Goal: Task Accomplishment & Management: Manage account settings

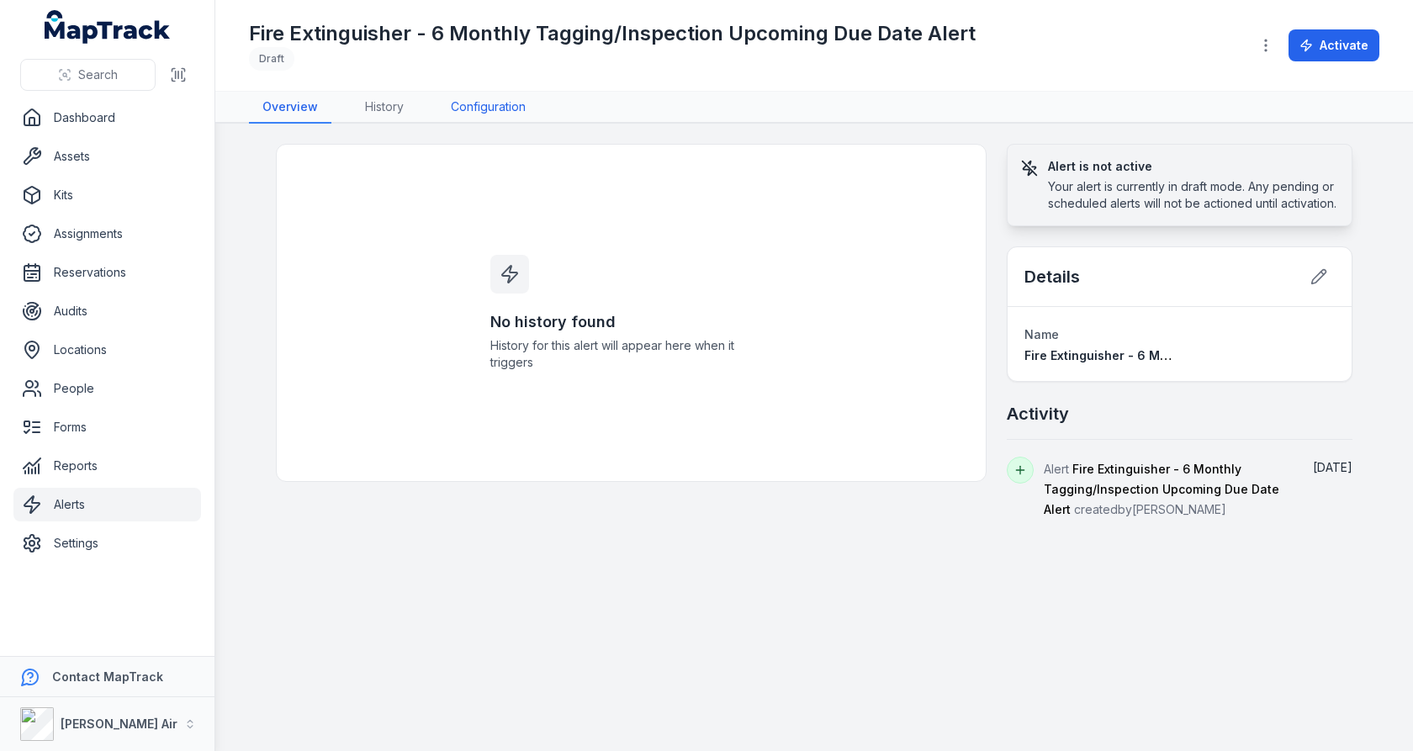
click at [463, 108] on link "Configuration" at bounding box center [488, 108] width 102 height 32
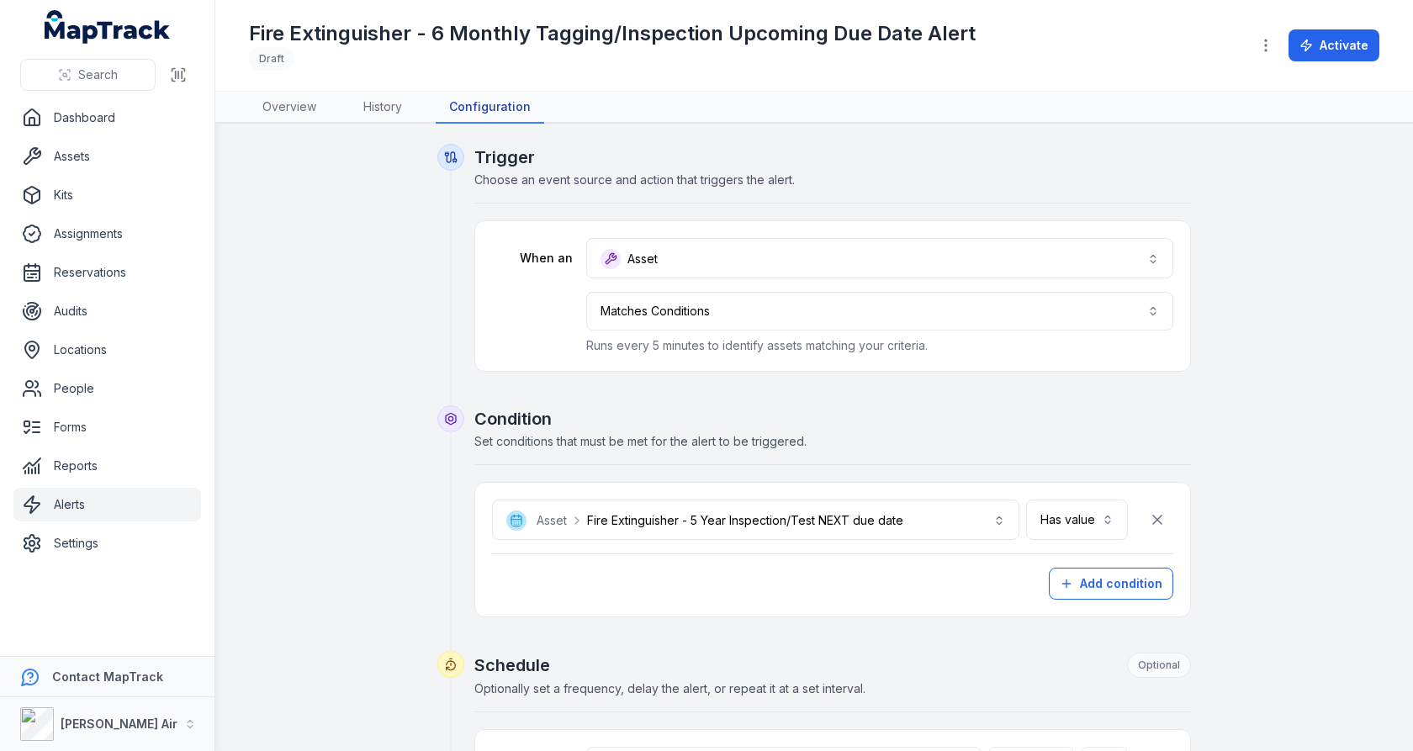
scroll to position [30, 0]
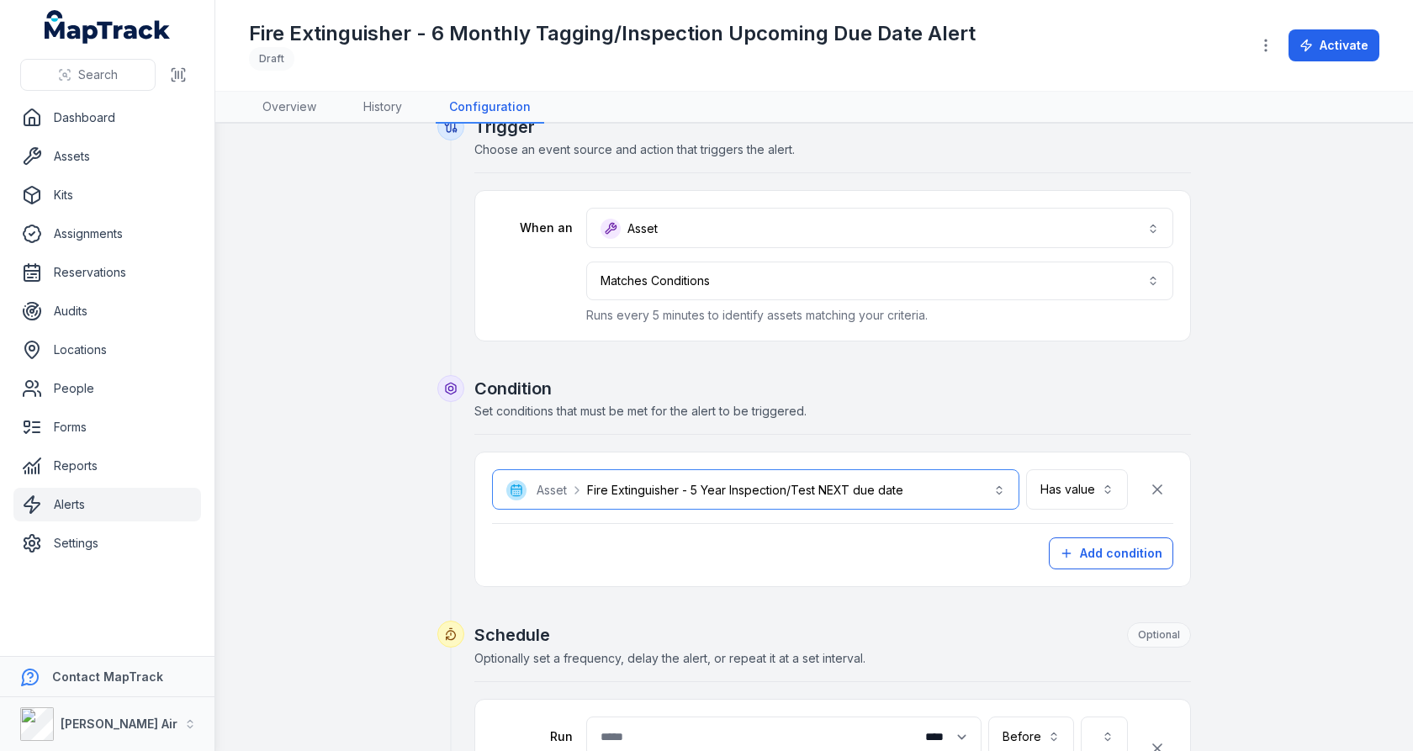
click at [967, 481] on button "**********" at bounding box center [755, 489] width 527 height 40
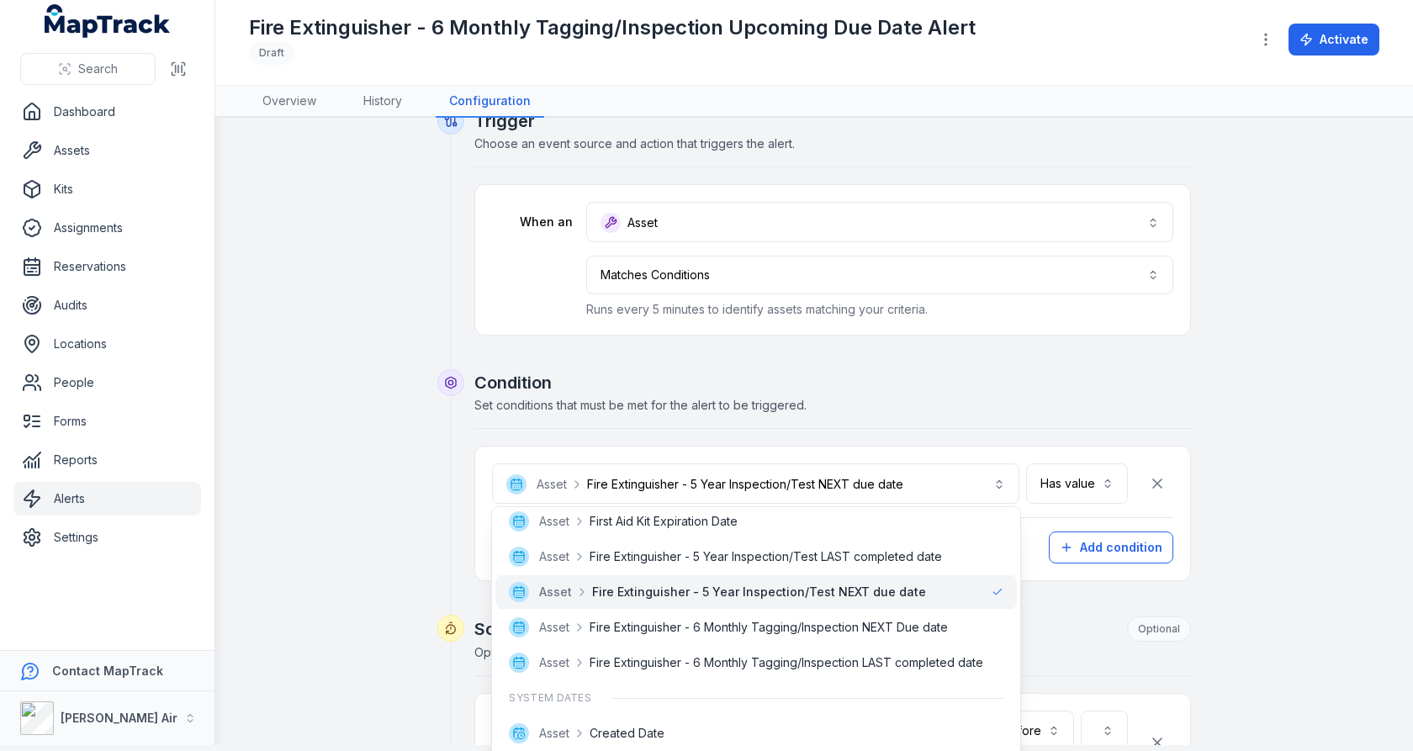
scroll to position [996, 0]
click at [863, 632] on span "Fire Extinguisher - 6 Monthly Tagging/Inspection NEXT Due date" at bounding box center [768, 625] width 358 height 17
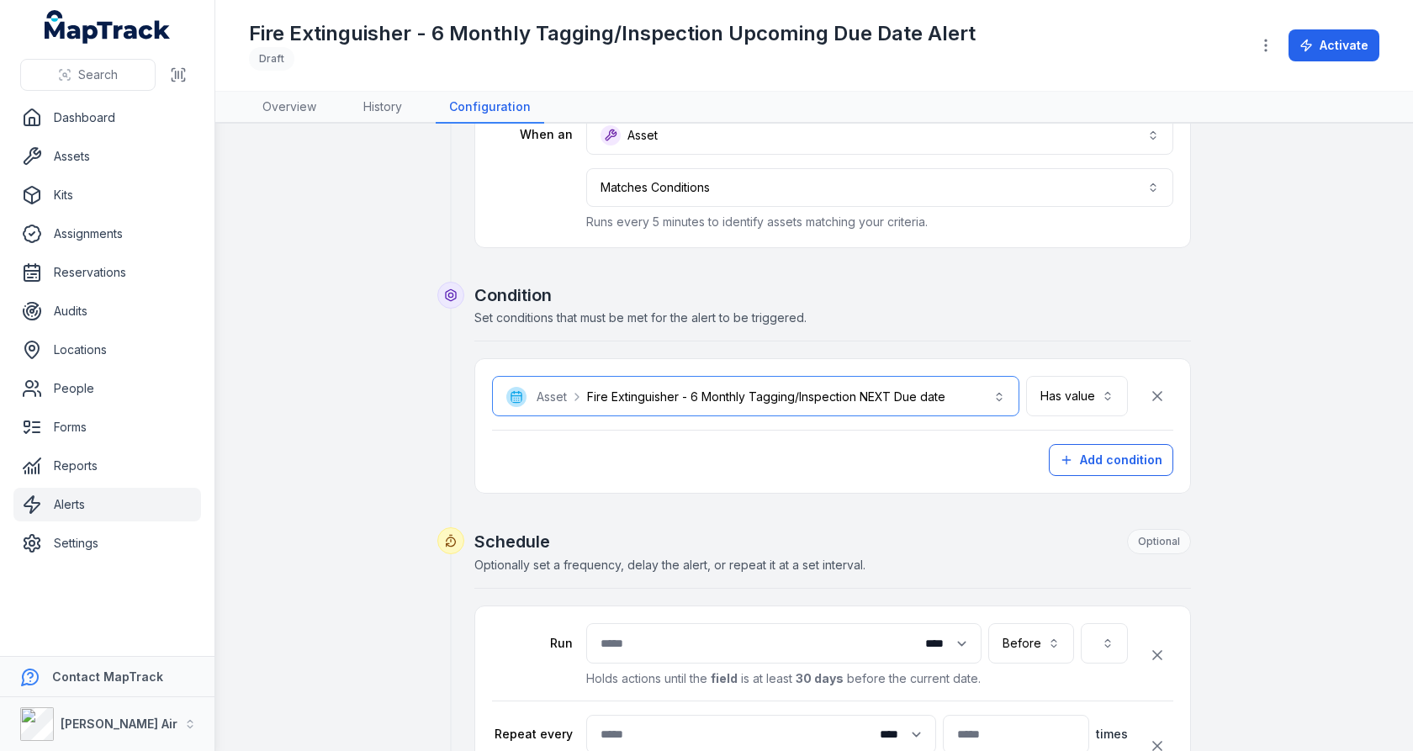
scroll to position [259, 0]
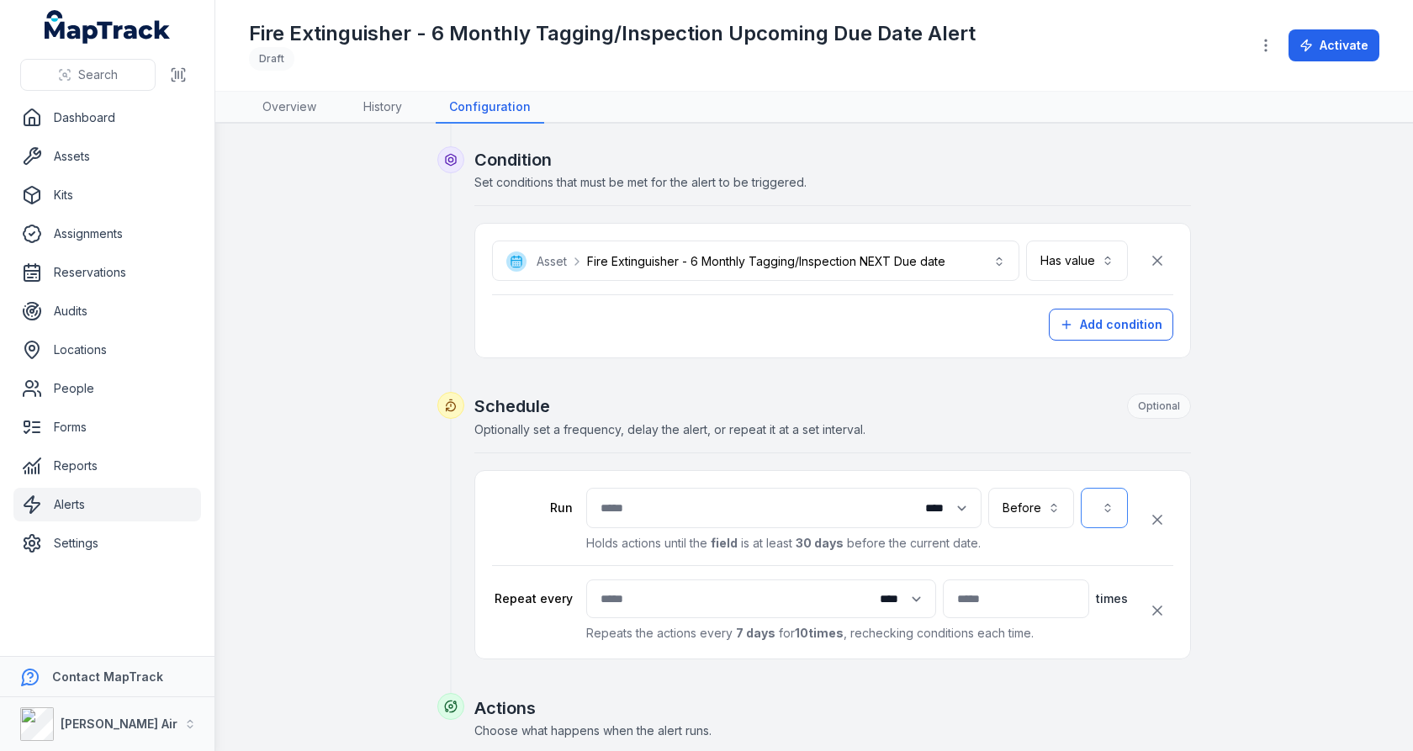
click at [1108, 506] on button "button" at bounding box center [1104, 508] width 47 height 40
click at [1108, 431] on icon at bounding box center [1110, 431] width 20 height 20
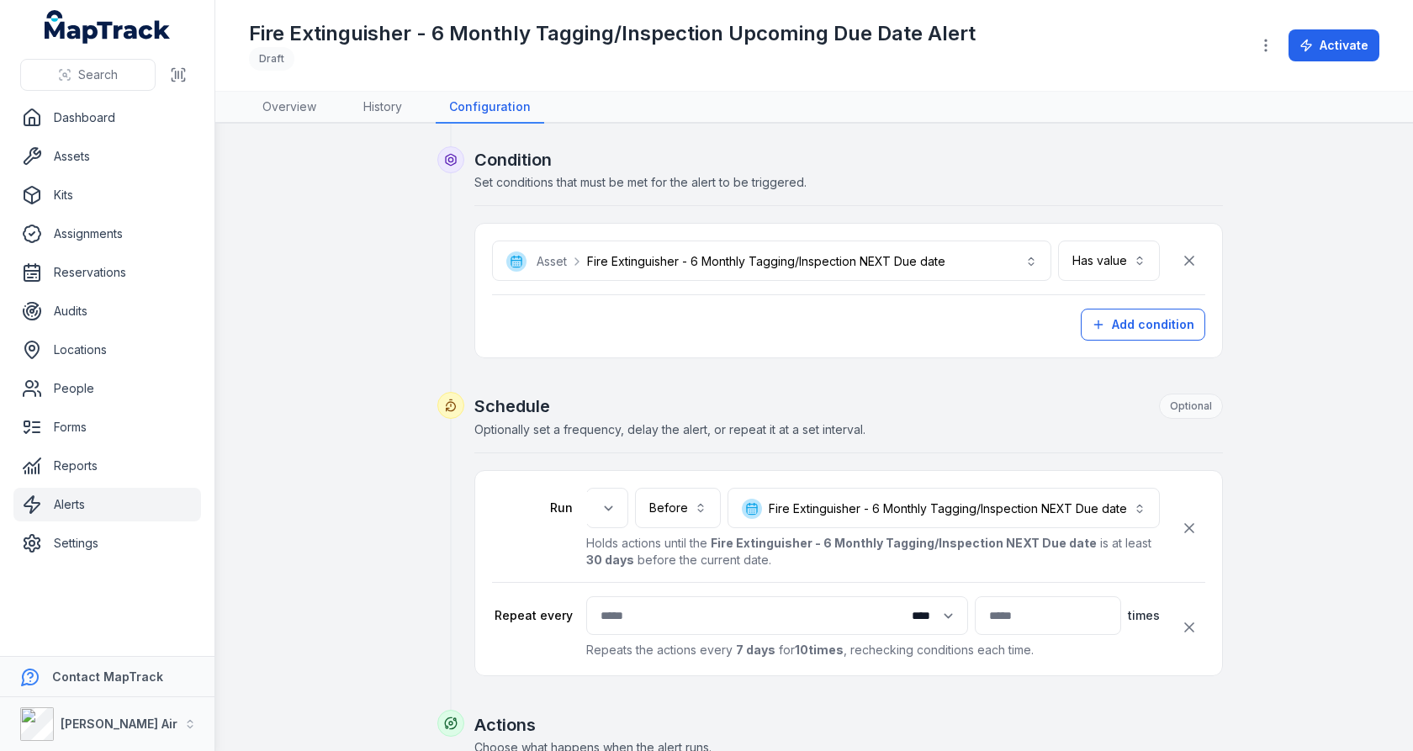
click at [1292, 498] on div "**********" at bounding box center [814, 489] width 1130 height 1209
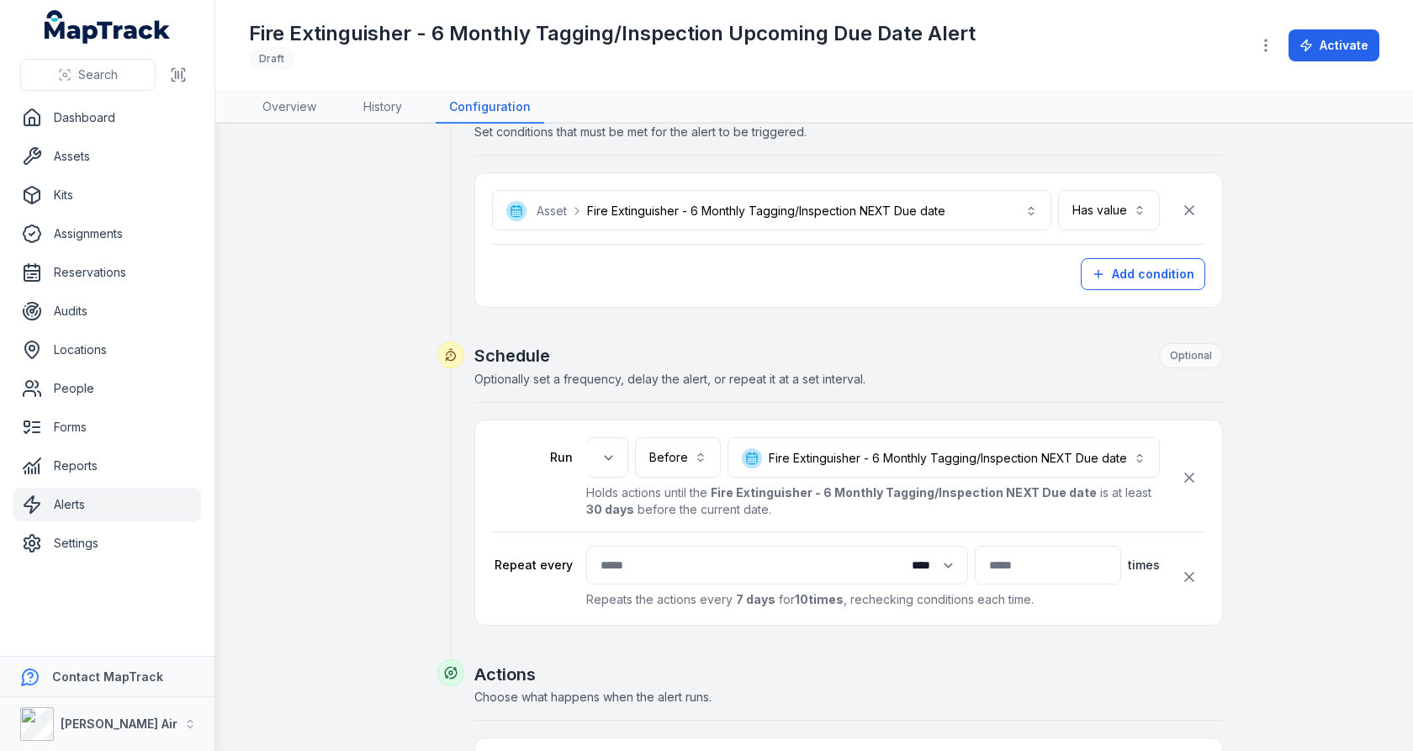
scroll to position [608, 0]
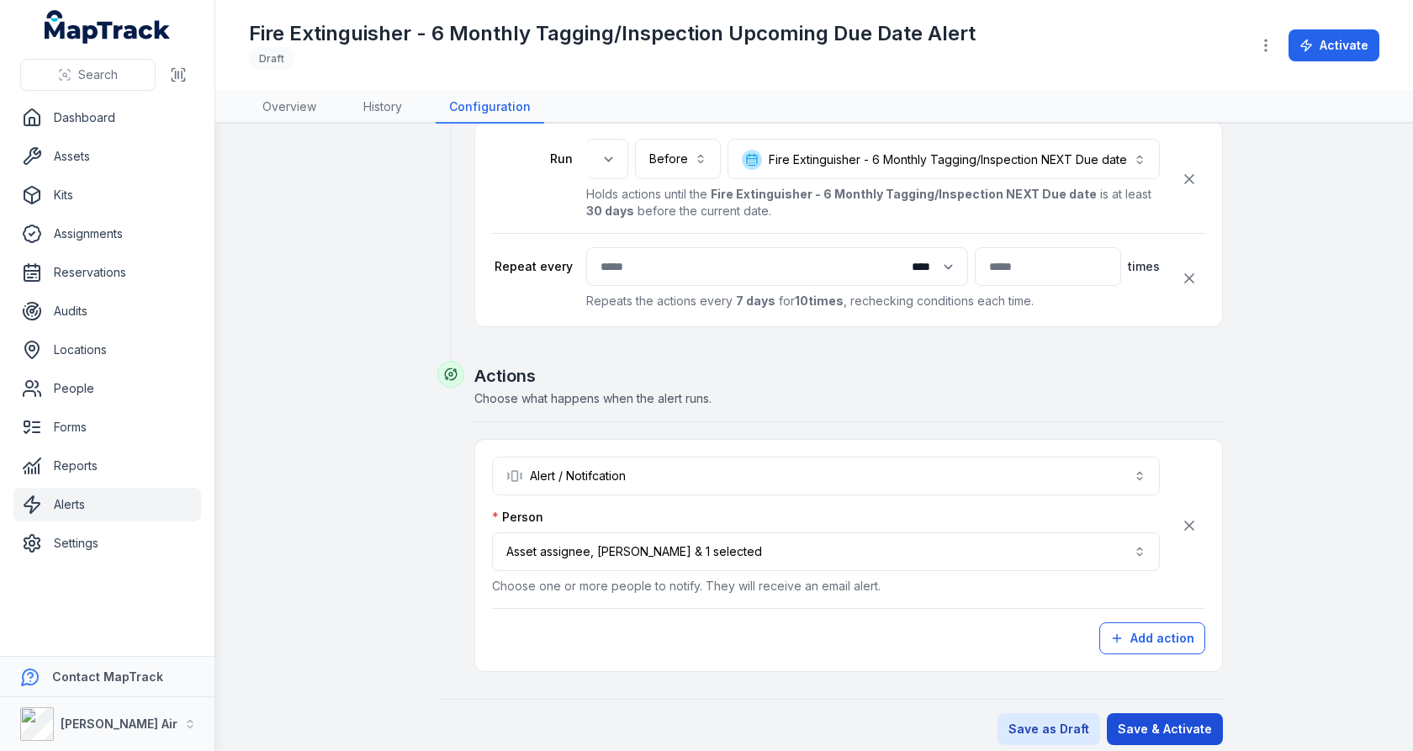
click at [1152, 714] on button "Save & Activate" at bounding box center [1165, 729] width 116 height 32
